Goal: Task Accomplishment & Management: Manage account settings

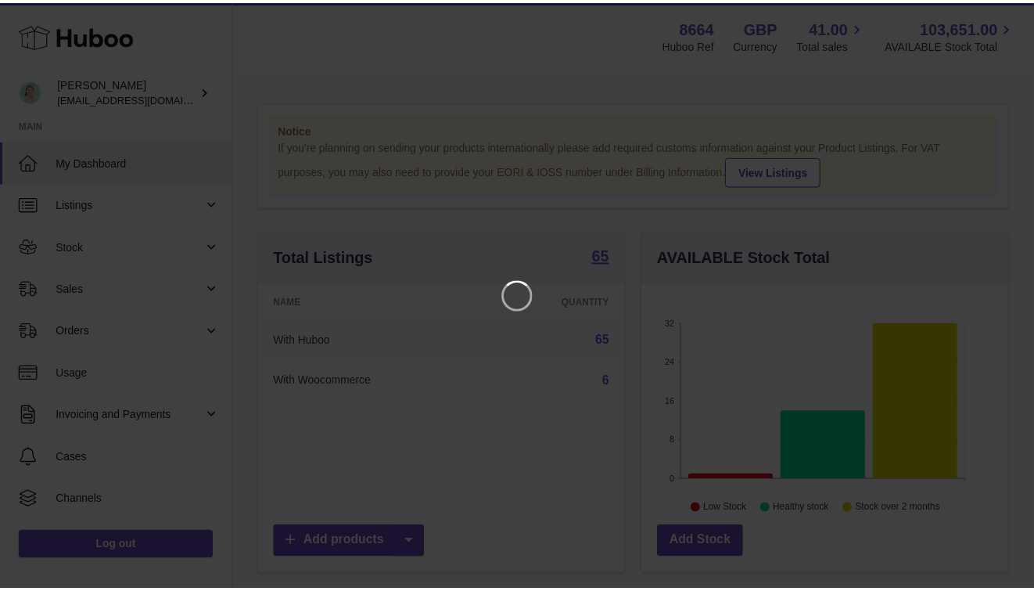
scroll to position [244, 371]
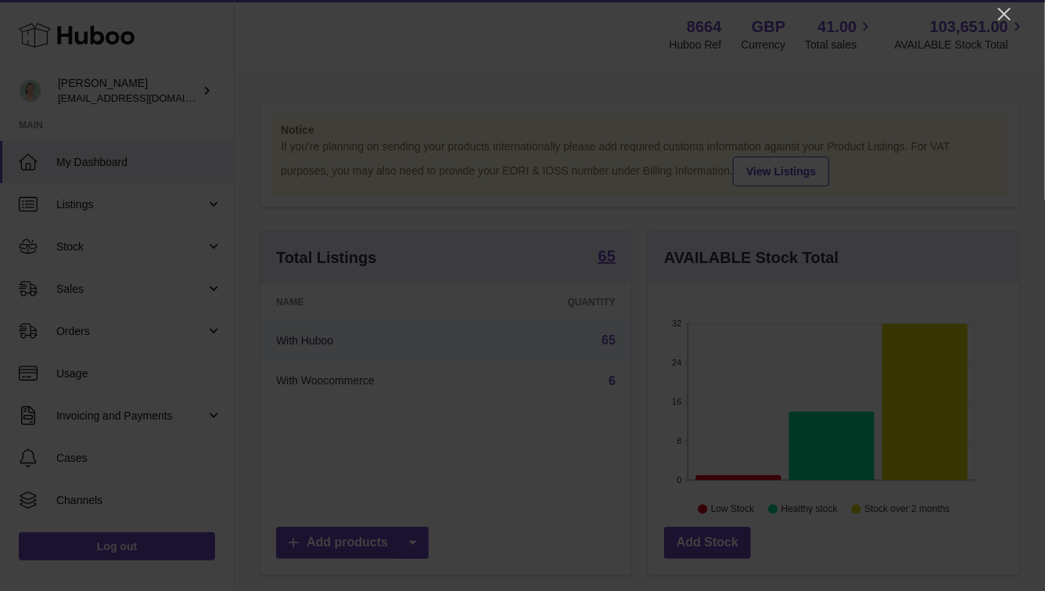
click at [1014, 16] on div at bounding box center [522, 295] width 1045 height 591
click at [1003, 16] on icon "Close" at bounding box center [1004, 14] width 13 height 13
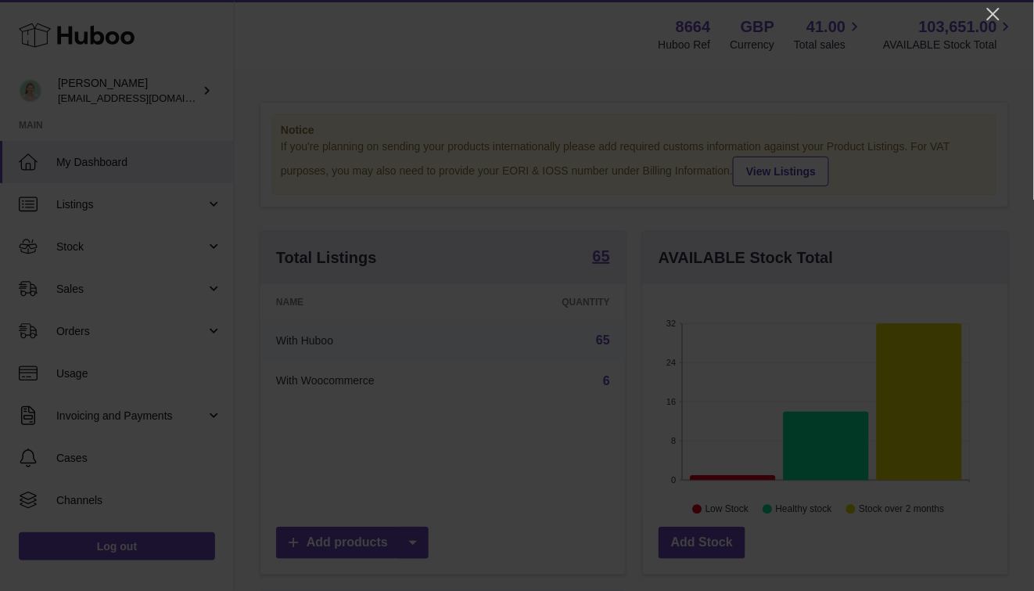
scroll to position [782218, 782096]
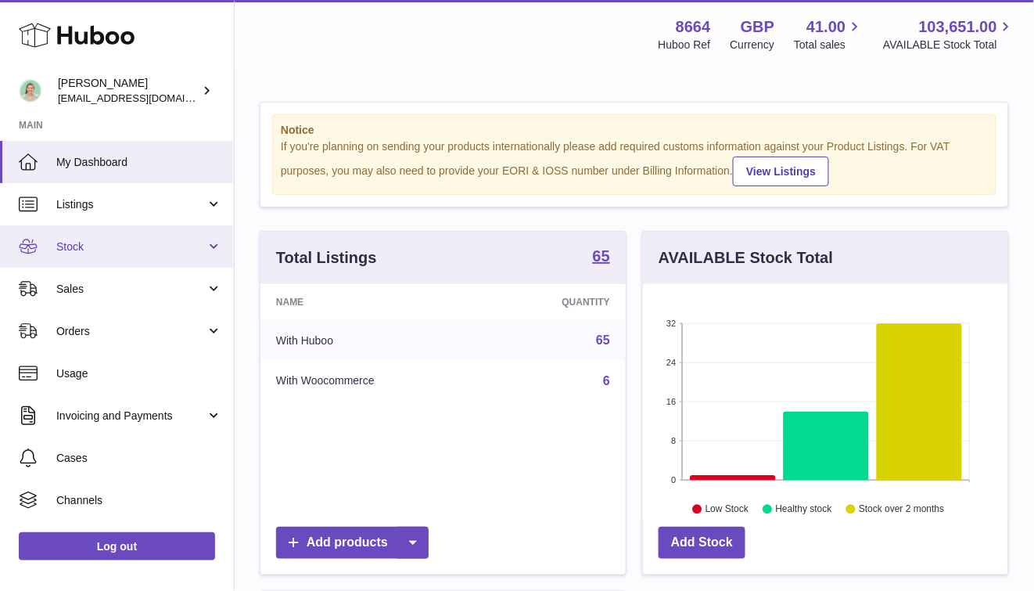
click at [188, 255] on link "Stock" at bounding box center [117, 246] width 234 height 42
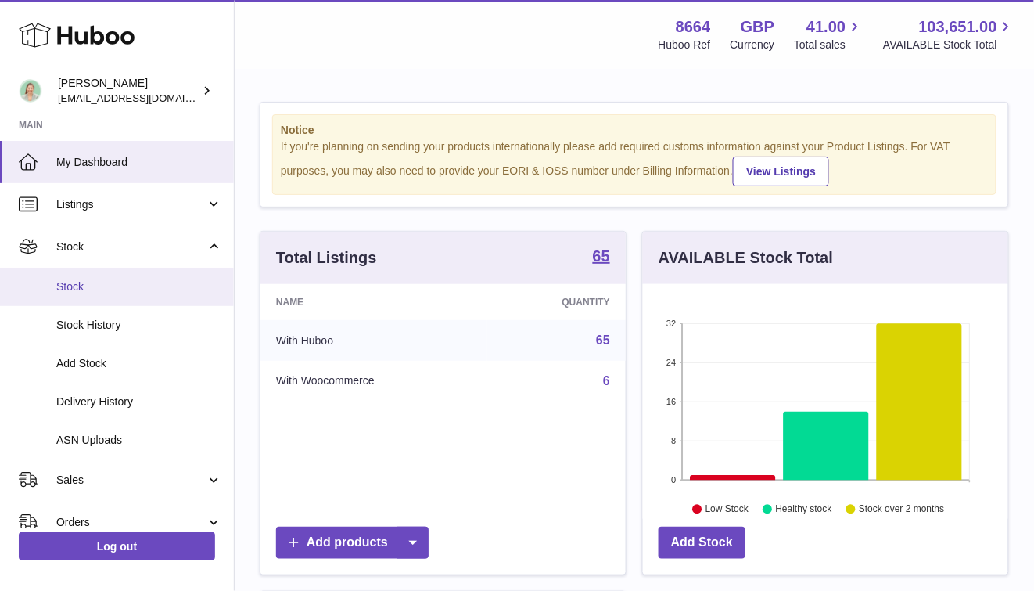
click at [169, 285] on span "Stock" at bounding box center [139, 286] width 166 height 15
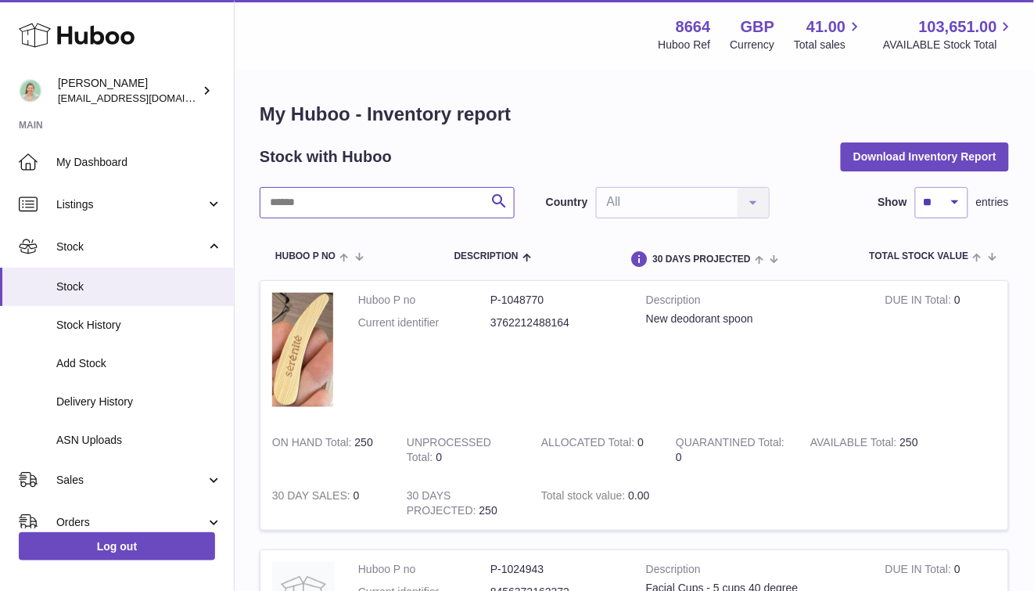
click at [317, 216] on input "text" at bounding box center [387, 202] width 255 height 31
type input "***"
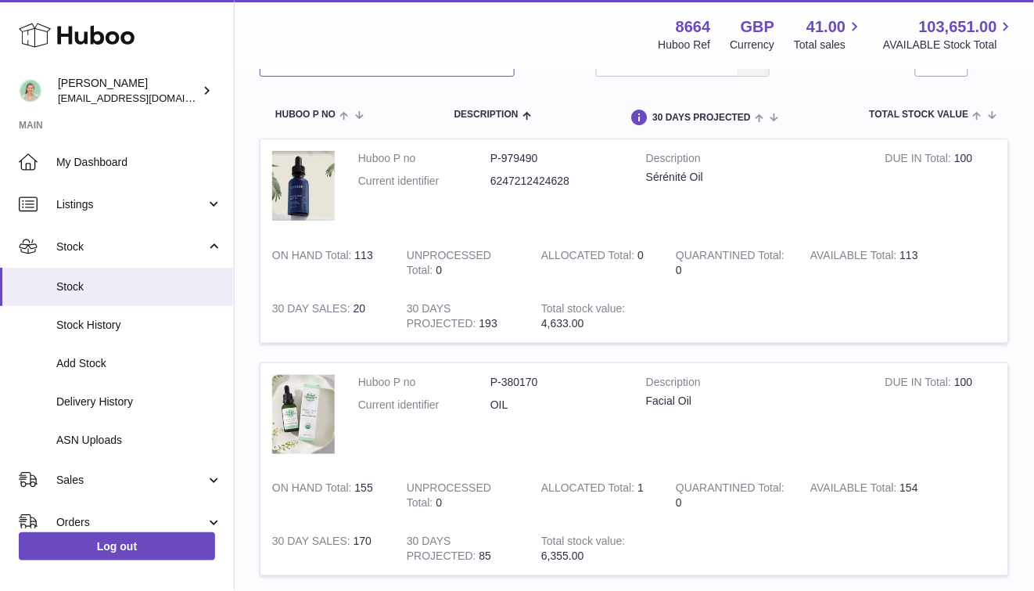
scroll to position [193, 0]
